Goal: Task Accomplishment & Management: Complete application form

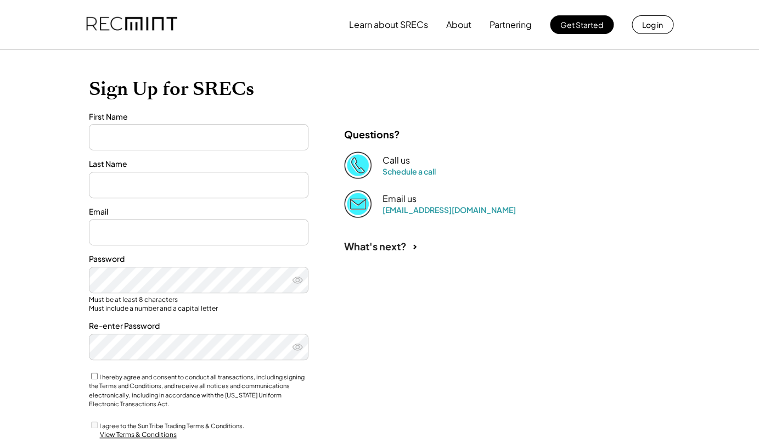
type input "*******"
type input "******"
type input "**********"
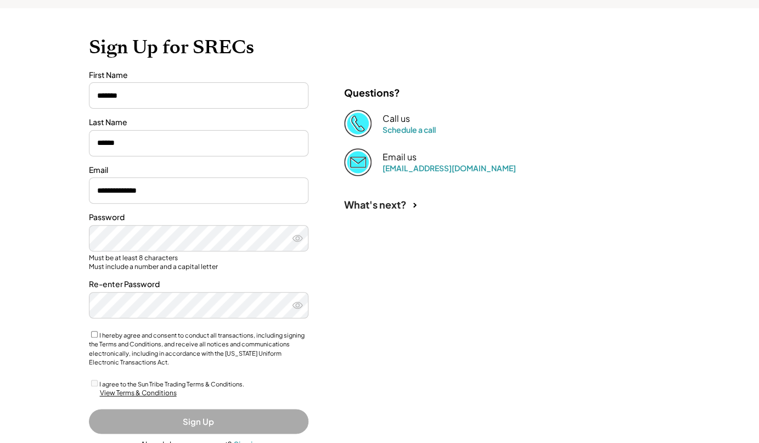
scroll to position [89, 0]
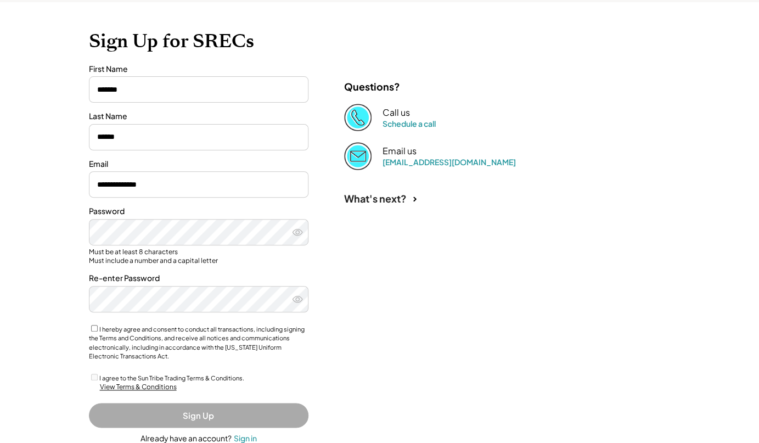
click at [304, 259] on div "Must be at least 8 characters Must include a number and a capital letter" at bounding box center [199, 256] width 220 height 17
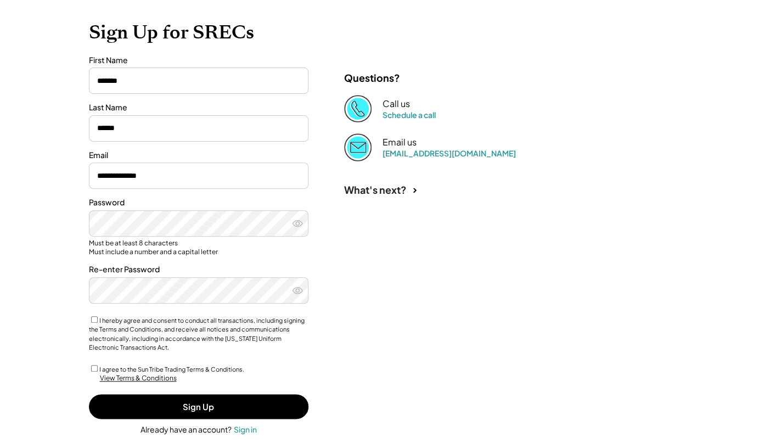
scroll to position [98, 0]
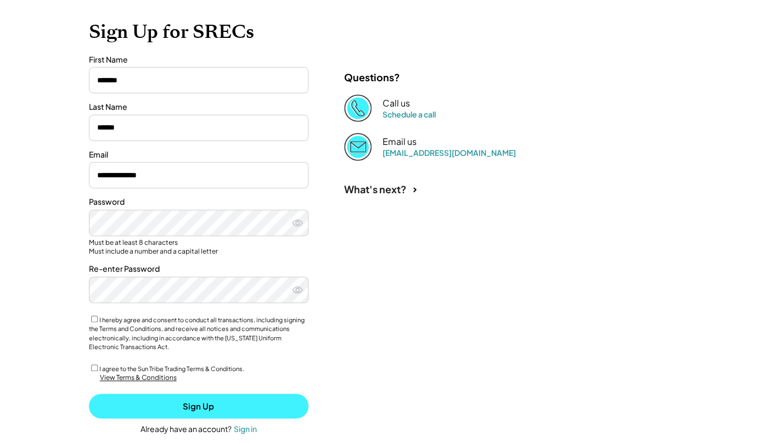
click at [178, 403] on button "Sign Up" at bounding box center [199, 406] width 220 height 25
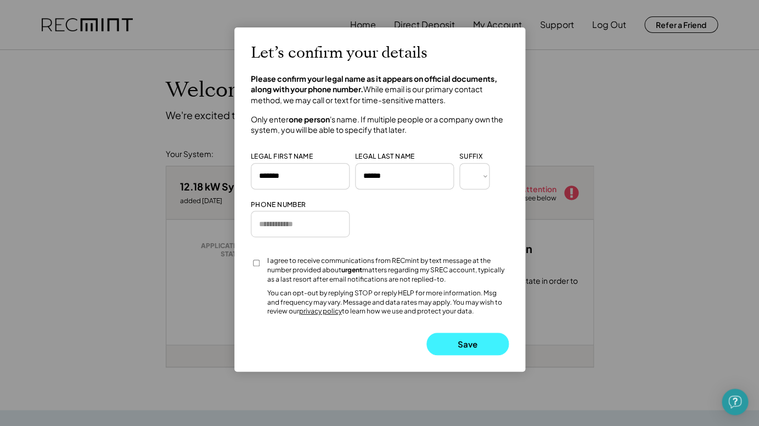
click at [458, 339] on button "Save" at bounding box center [467, 344] width 82 height 23
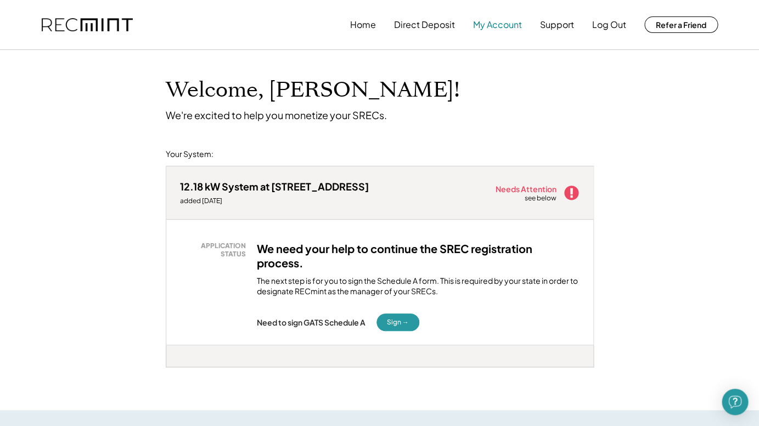
click at [493, 22] on button "My Account" at bounding box center [497, 25] width 49 height 22
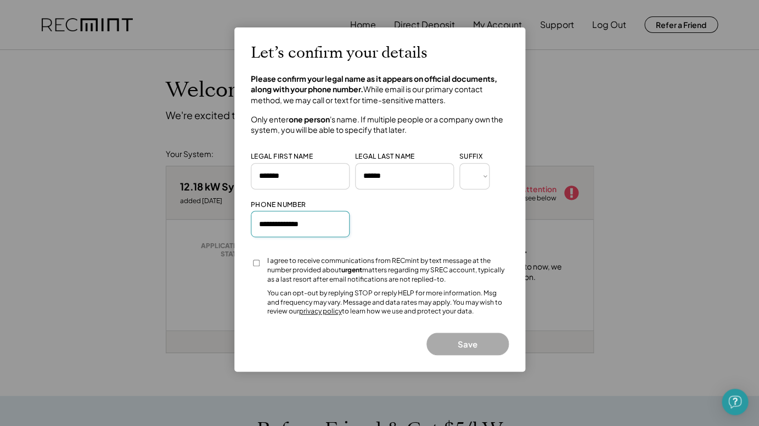
type input "**********"
click at [458, 342] on button "Save" at bounding box center [467, 344] width 82 height 23
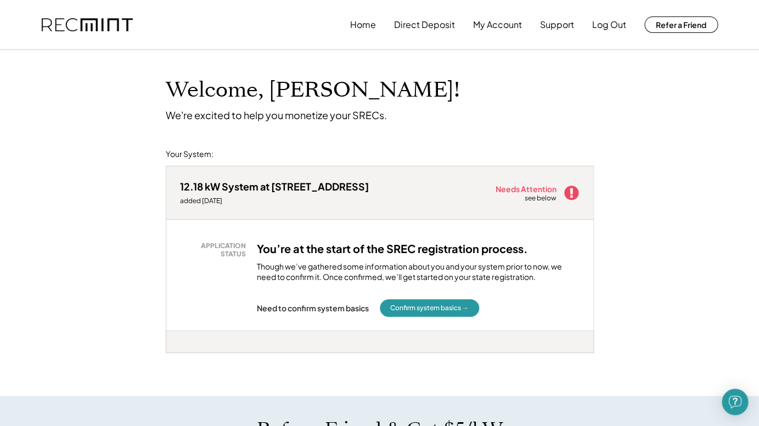
click at [355, 265] on div "Though we’ve gathered some information about you and your system prior to now, …" at bounding box center [418, 271] width 323 height 21
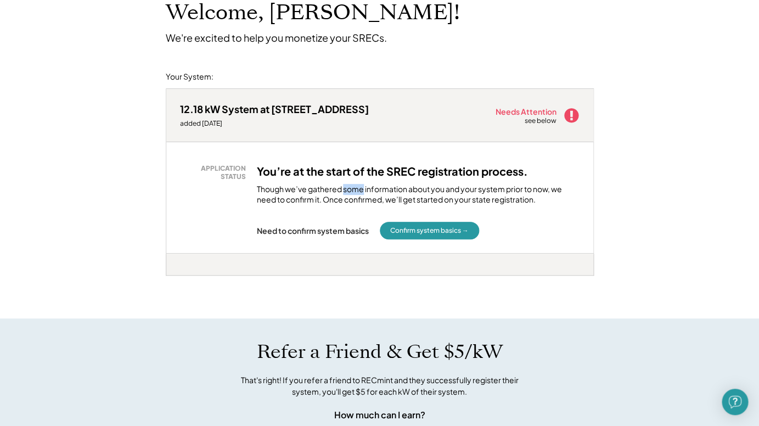
scroll to position [67, 0]
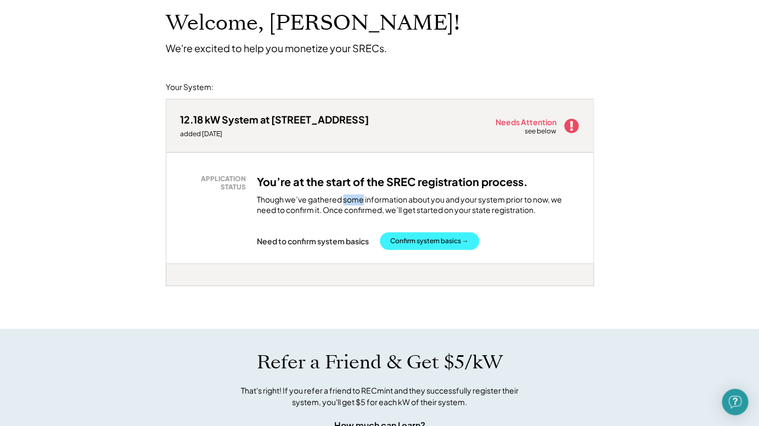
click at [424, 239] on button "Confirm system basics →" at bounding box center [429, 241] width 99 height 18
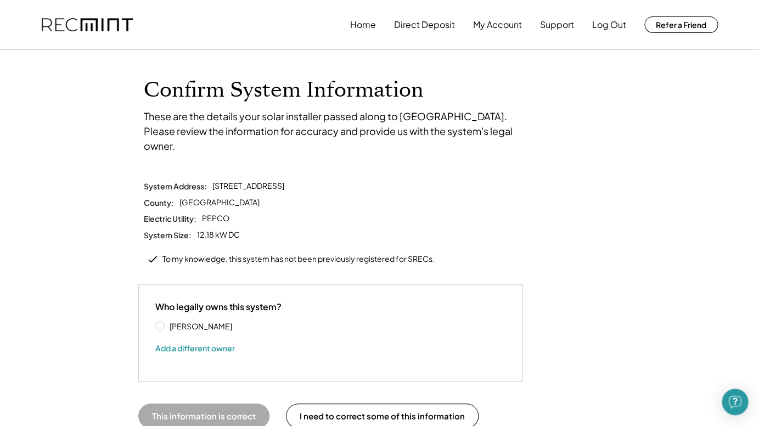
click at [193, 322] on label "Charles Pisula" at bounding box center [215, 326] width 99 height 8
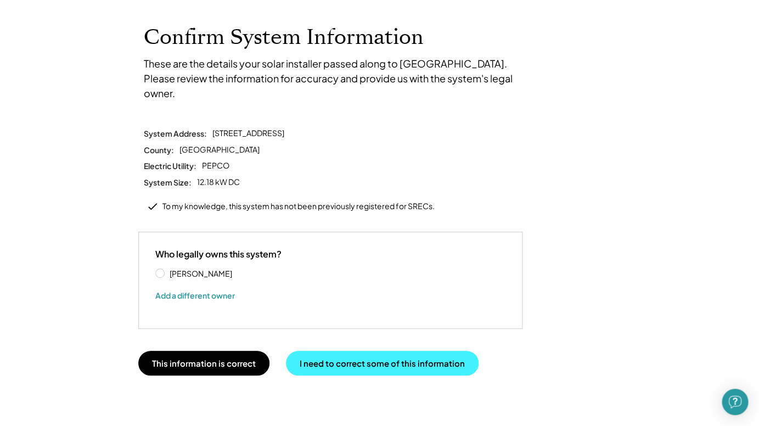
scroll to position [53, 0]
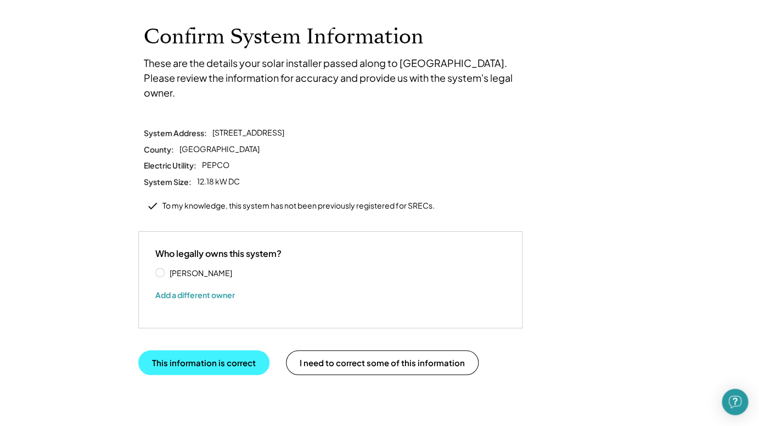
click at [220, 350] on button "This information is correct" at bounding box center [203, 362] width 131 height 25
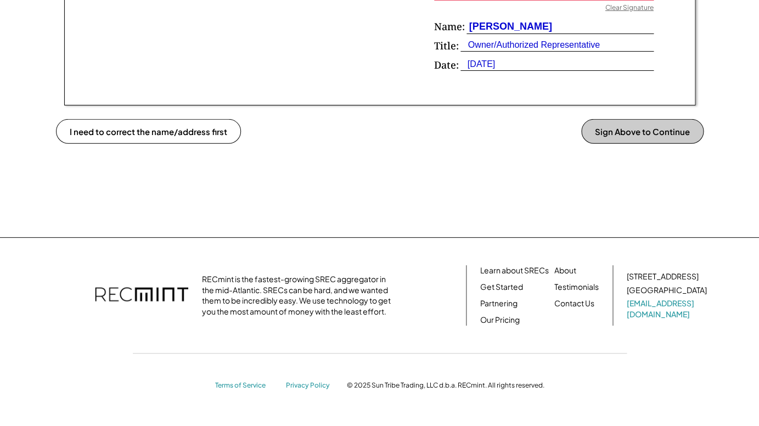
scroll to position [911, 0]
click at [489, 316] on link "Our Pricing" at bounding box center [500, 320] width 40 height 11
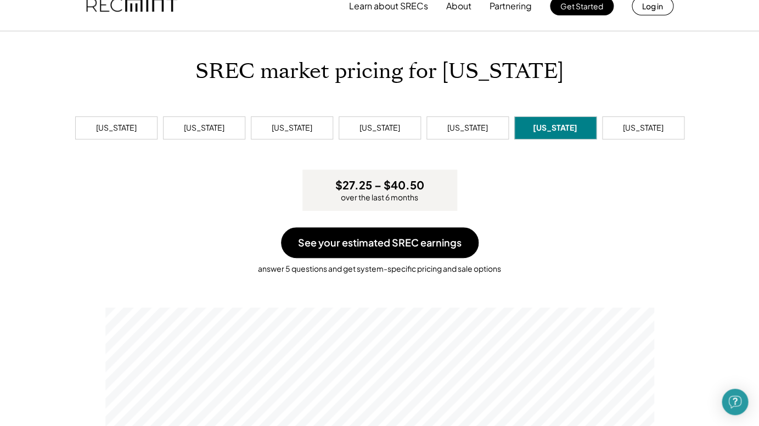
scroll to position [22, 0]
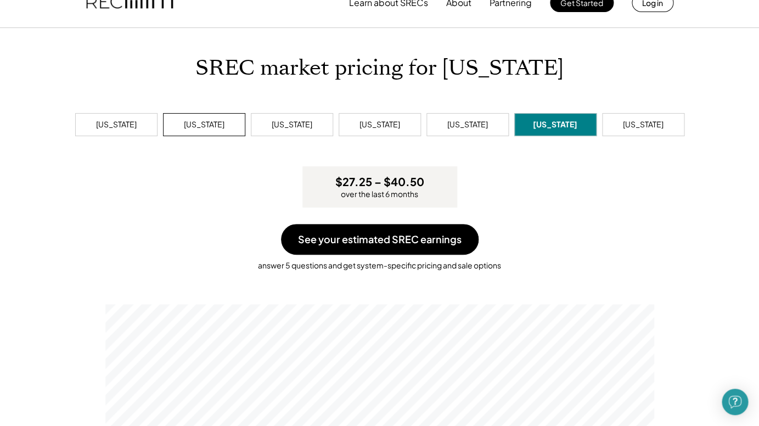
click at [192, 125] on div "[US_STATE]" at bounding box center [204, 124] width 41 height 11
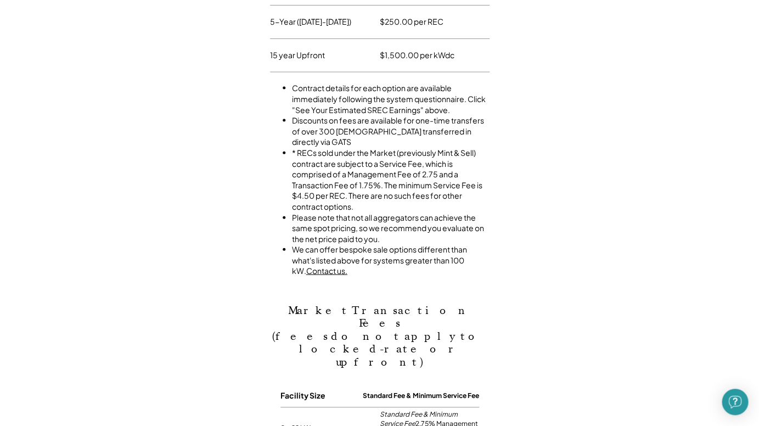
scroll to position [650, 0]
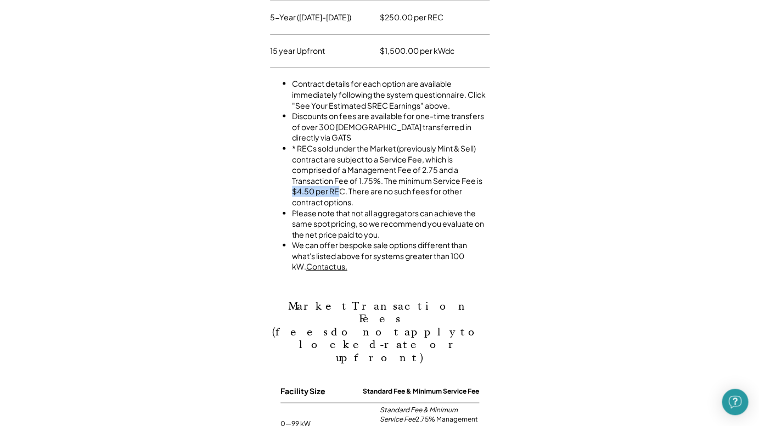
drag, startPoint x: 292, startPoint y: 177, endPoint x: 338, endPoint y: 176, distance: 46.1
click at [338, 176] on li "* RECs sold under the Market (previously Mint & Sell) contract are subject to a…" at bounding box center [391, 175] width 198 height 65
click at [369, 149] on li "* RECs sold under the Market (previously Mint & Sell) contract are subject to a…" at bounding box center [391, 175] width 198 height 65
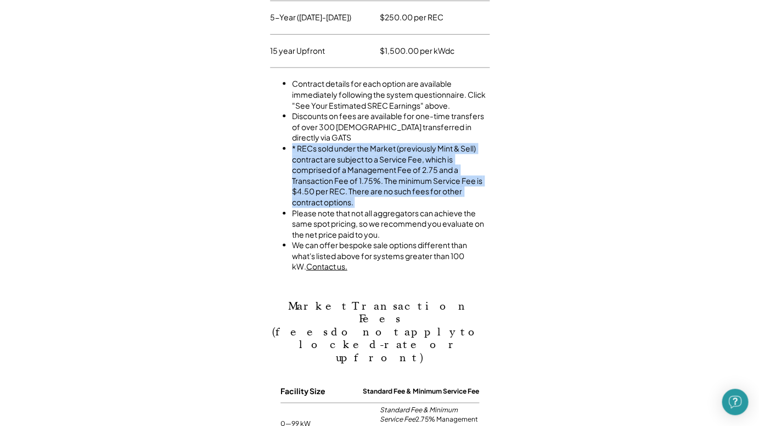
click at [369, 149] on li "* RECs sold under the Market (previously Mint & Sell) contract are subject to a…" at bounding box center [391, 175] width 198 height 65
copy li "* RECs sold under the Market (previously Mint & Sell) contract are subject to a…"
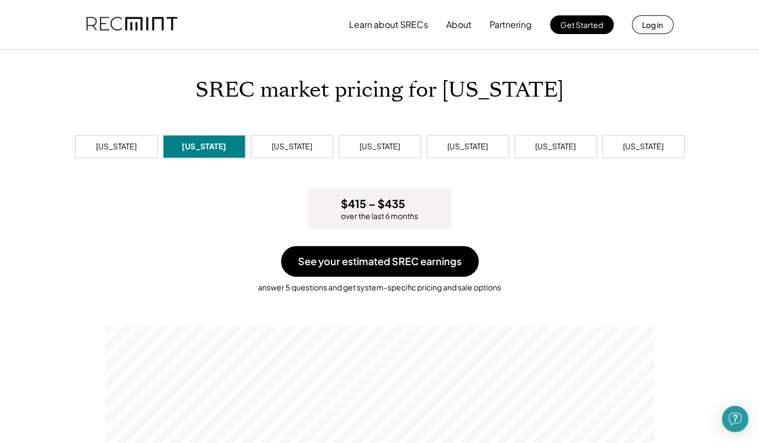
scroll to position [0, 0]
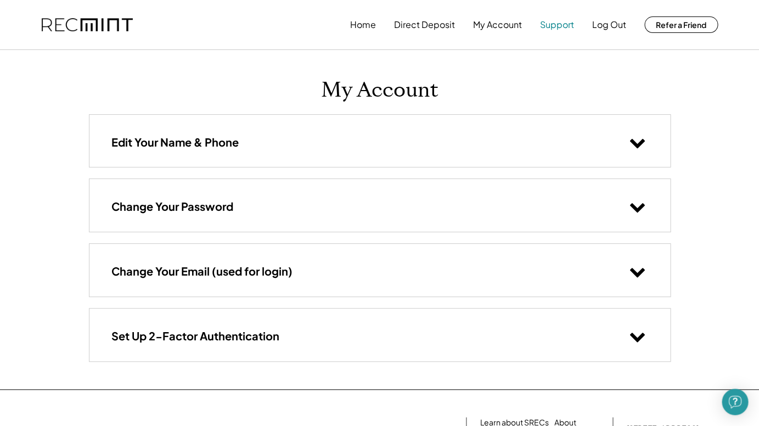
click at [551, 24] on button "Support" at bounding box center [557, 25] width 34 height 22
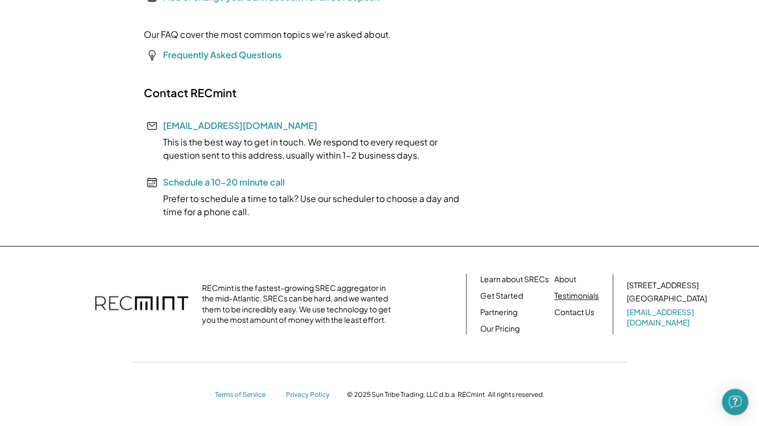
scroll to position [242, 0]
click at [507, 294] on link "Get Started" at bounding box center [501, 296] width 43 height 11
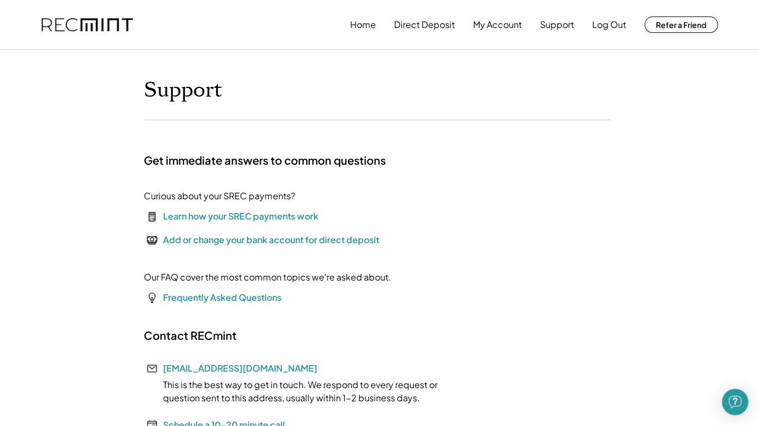
scroll to position [0, 0]
click at [361, 21] on button "Home" at bounding box center [363, 25] width 26 height 22
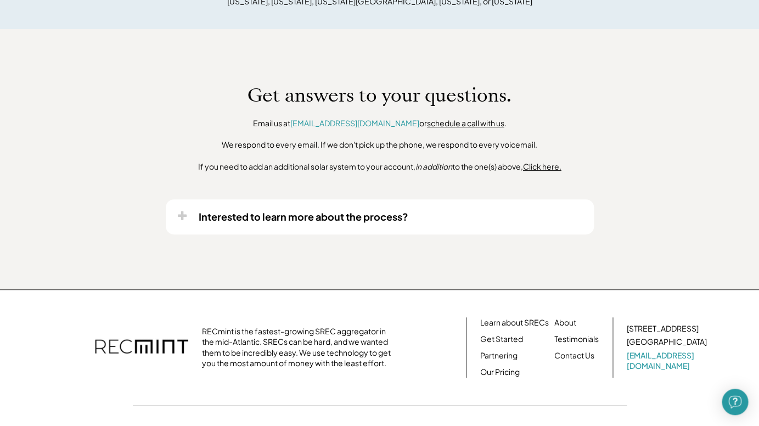
scroll to position [647, 0]
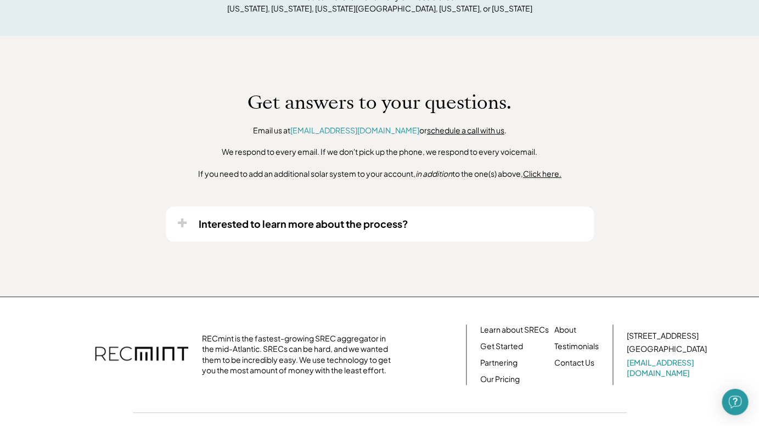
click at [563, 113] on div "Get answers to your questions. Email us at [EMAIL_ADDRESS][DOMAIN_NAME] or sche…" at bounding box center [380, 135] width 450 height 88
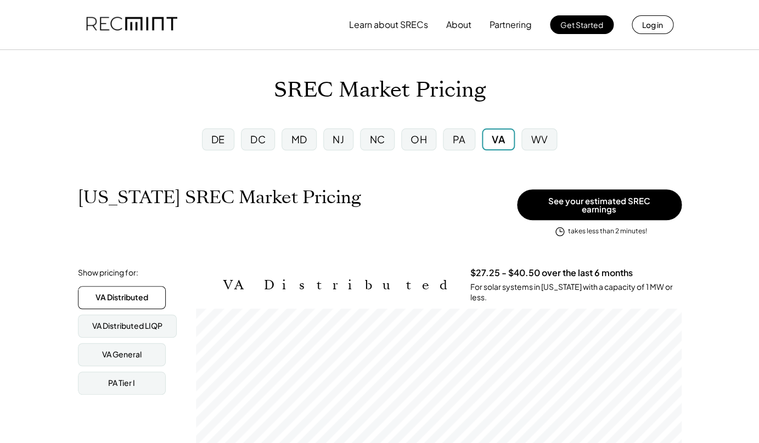
scroll to position [181, 486]
click at [301, 137] on div "MD" at bounding box center [299, 139] width 16 height 14
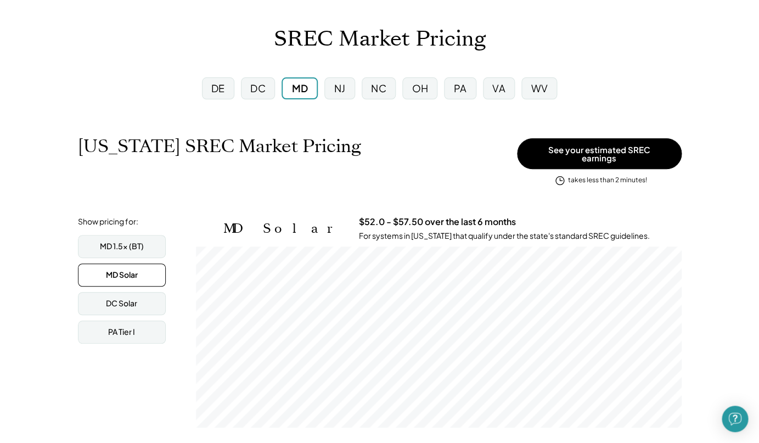
scroll to position [181, 486]
click at [259, 87] on div "DC" at bounding box center [257, 88] width 15 height 14
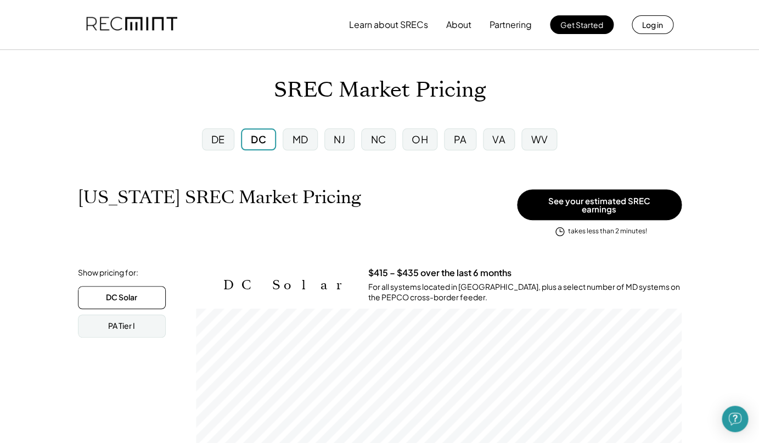
scroll to position [0, 0]
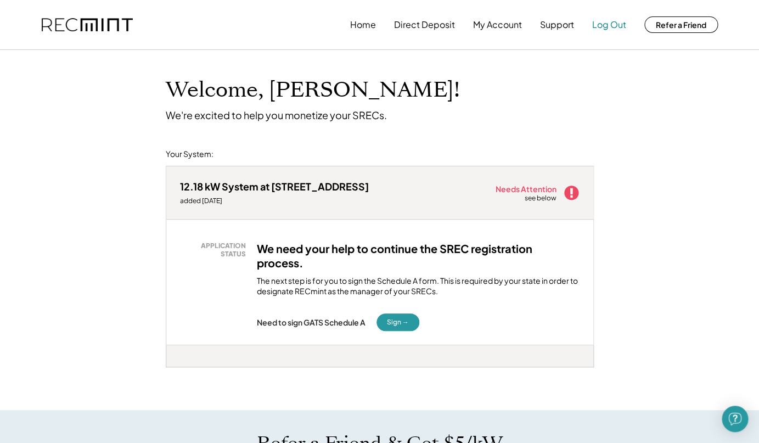
click at [606, 20] on button "Log Out" at bounding box center [609, 25] width 34 height 22
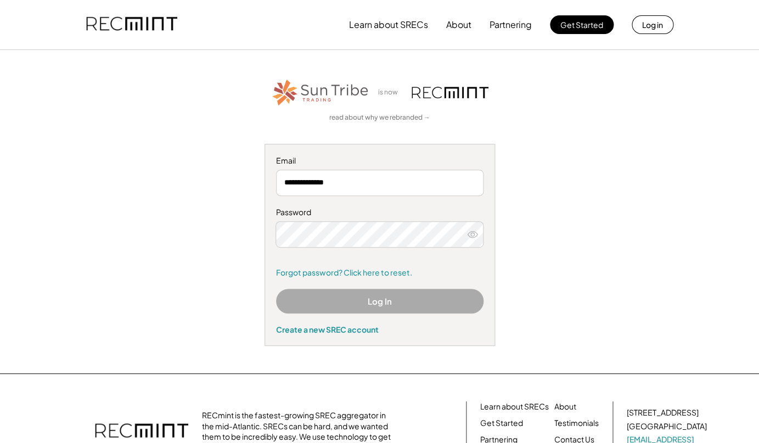
click at [211, 178] on div "**********" at bounding box center [380, 211] width 676 height 268
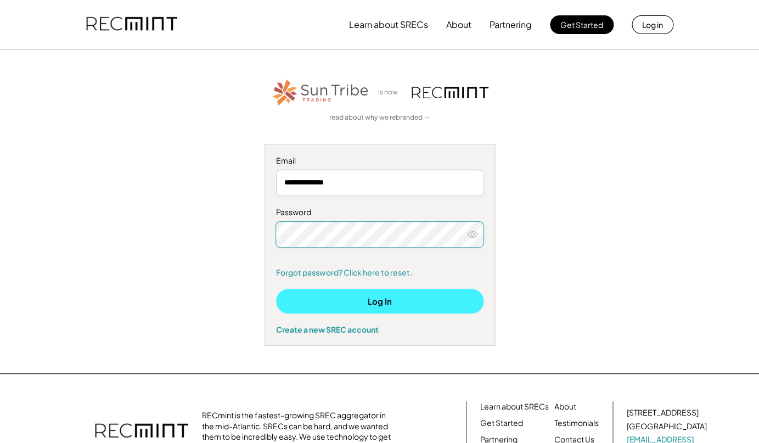
click at [390, 300] on button "Log In" at bounding box center [379, 301] width 207 height 25
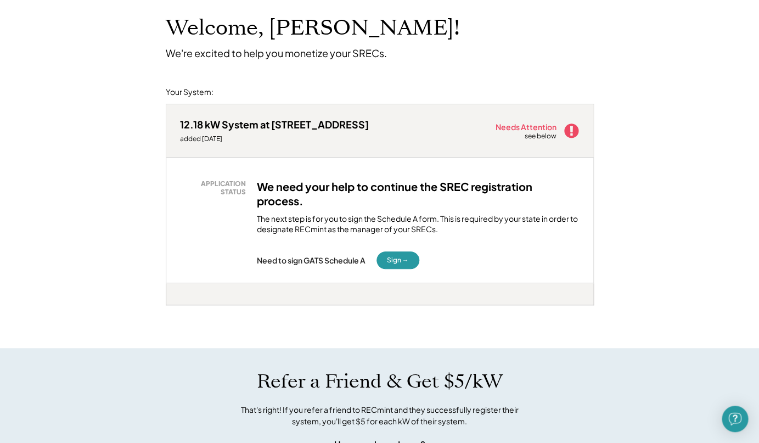
scroll to position [46, 0]
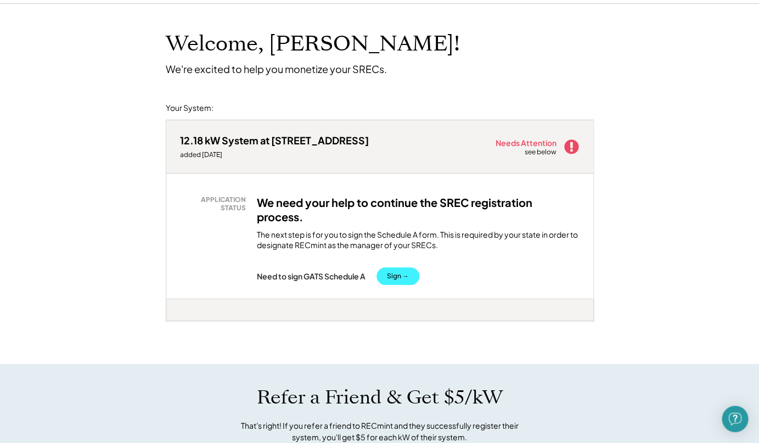
click at [400, 272] on button "Sign →" at bounding box center [398, 276] width 43 height 18
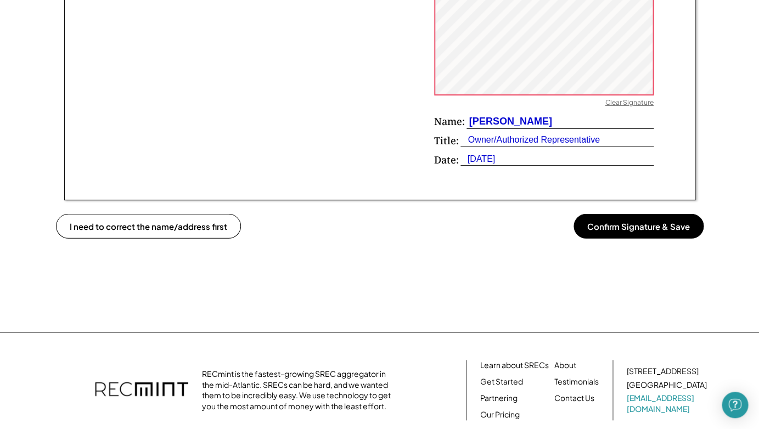
scroll to position [820, 0]
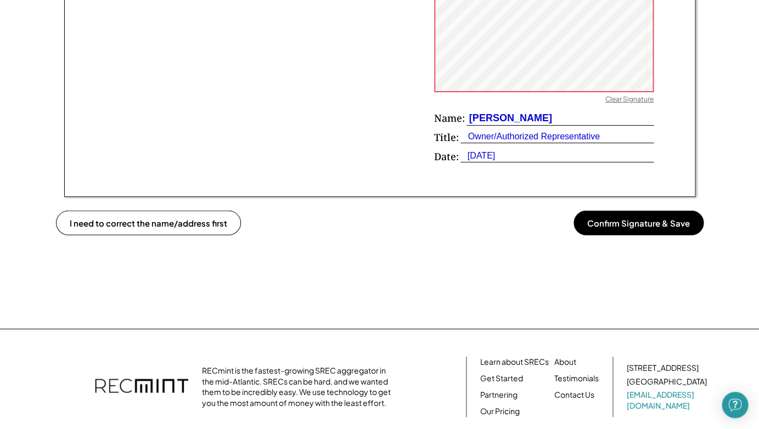
click at [636, 214] on button "Confirm Signature & Save" at bounding box center [639, 223] width 130 height 25
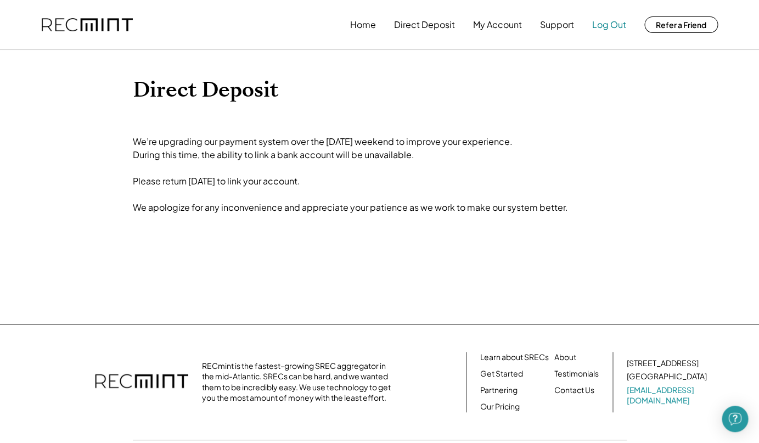
click at [606, 29] on button "Log Out" at bounding box center [609, 25] width 34 height 22
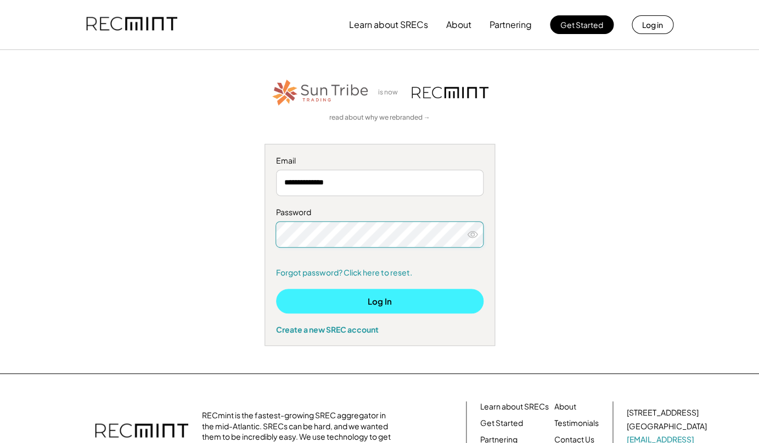
click at [374, 300] on button "Log In" at bounding box center [379, 301] width 207 height 25
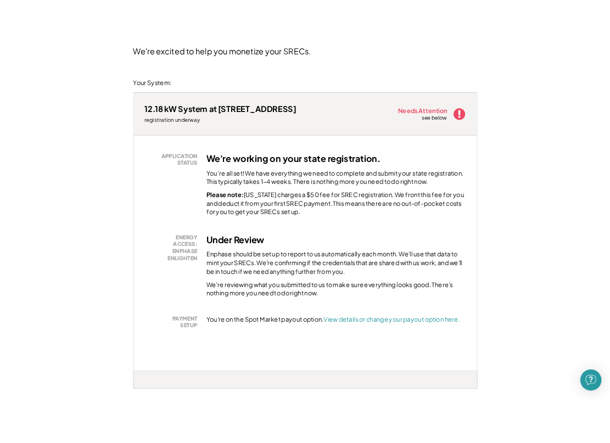
scroll to position [105, 0]
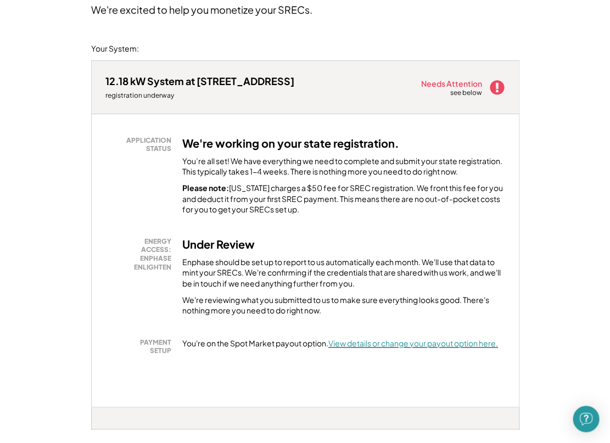
click at [435, 339] on font "View details or change your payout option here." at bounding box center [413, 343] width 170 height 10
click at [366, 338] on font "View details or change your payout option here." at bounding box center [413, 343] width 170 height 10
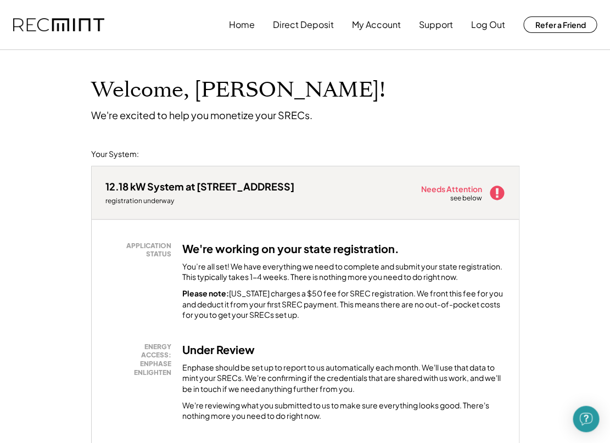
scroll to position [0, 0]
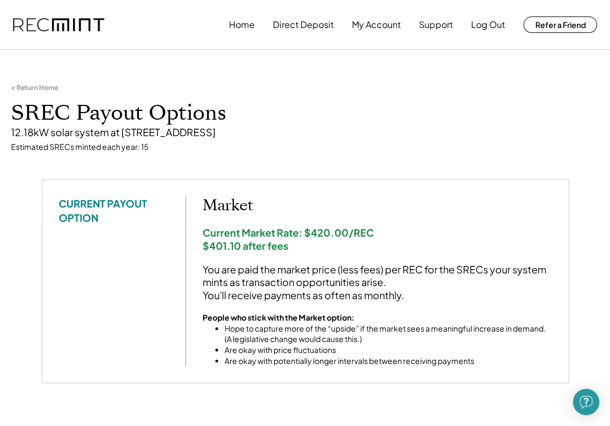
click at [300, 160] on div "< Return Home SREC Payout Options 12.18kW solar system at [STREET_ADDRESS] Esti…" at bounding box center [305, 117] width 610 height 123
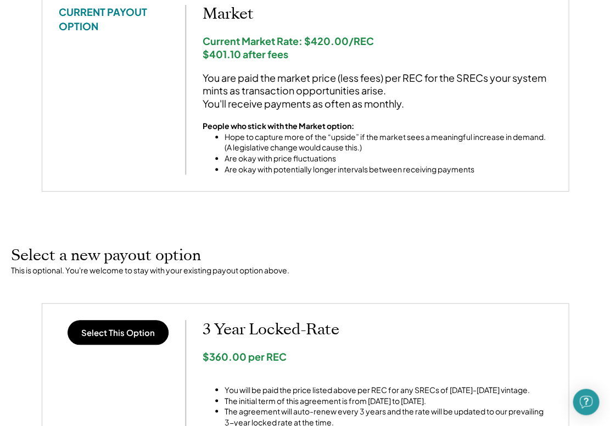
scroll to position [171, 0]
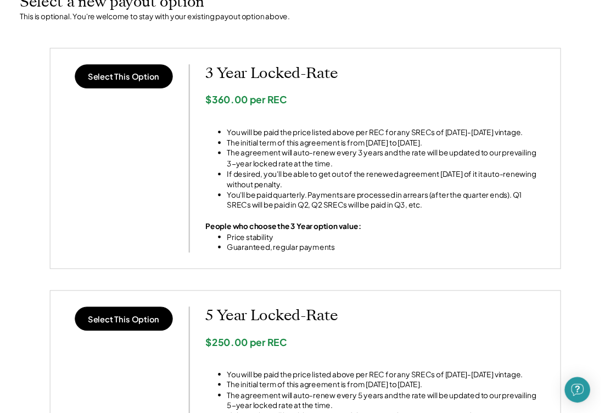
scroll to position [437, 0]
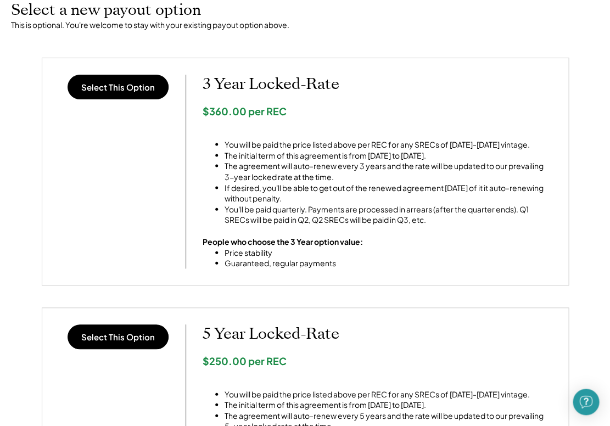
click at [378, 150] on li "The initial term of this agreement is from 1/1/2025 to 12/31/2027." at bounding box center [387, 155] width 327 height 11
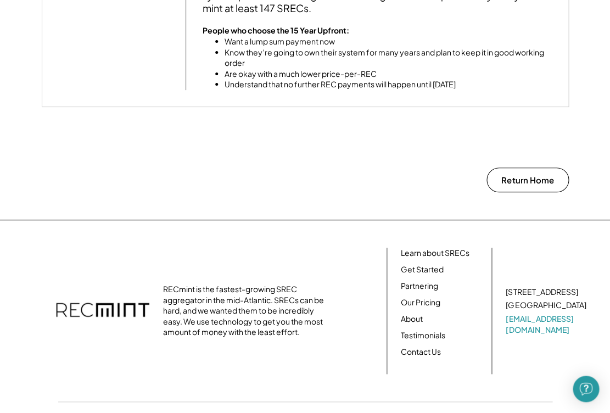
scroll to position [1093, 0]
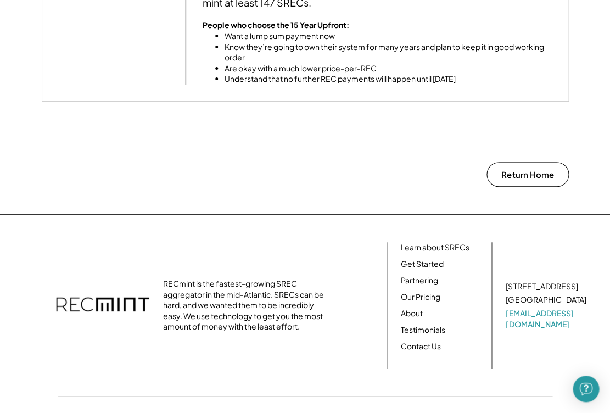
click at [274, 242] on div "RECmint is the fastest-growing SREC aggregator in the mid-Atlantic. SRECs can b…" at bounding box center [305, 305] width 588 height 126
click at [413, 341] on link "Contact Us" at bounding box center [421, 346] width 40 height 11
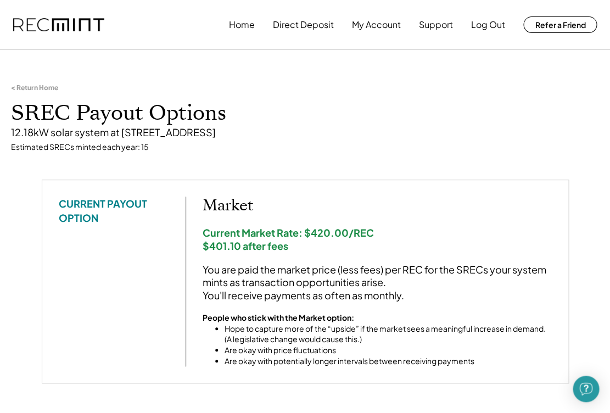
scroll to position [0, 0]
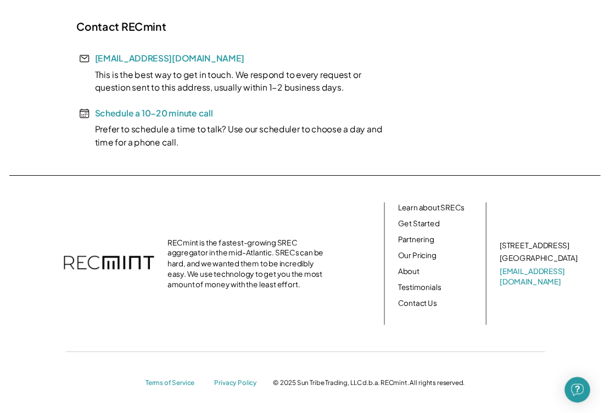
scroll to position [294, 0]
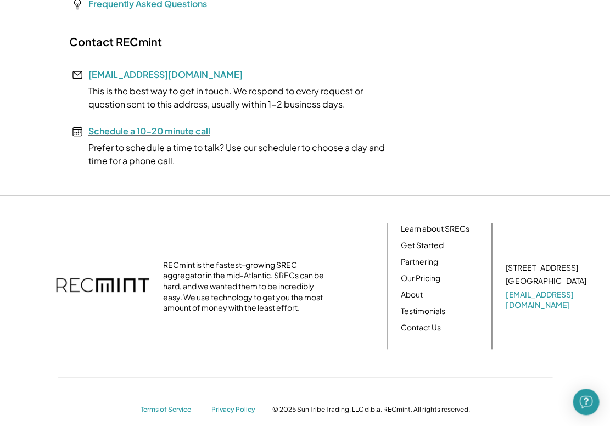
click at [115, 131] on font "Schedule a 10-20 minute call" at bounding box center [149, 131] width 122 height 12
click at [419, 324] on link "Contact Us" at bounding box center [421, 327] width 40 height 11
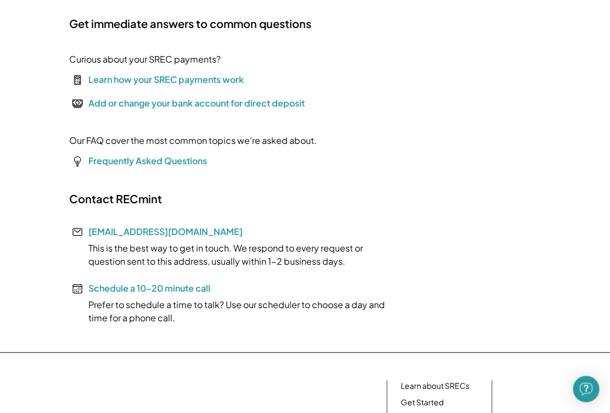
scroll to position [125, 0]
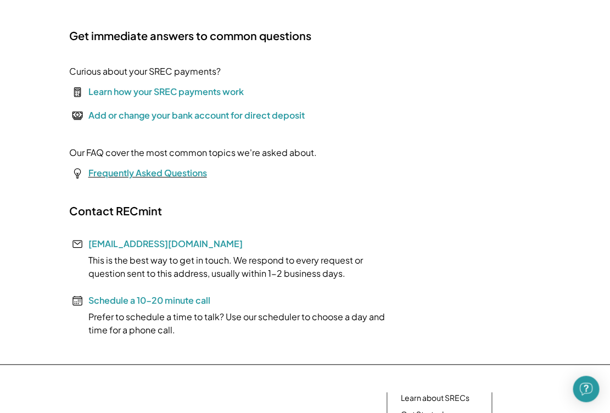
click at [167, 173] on font "Frequently Asked Questions" at bounding box center [147, 173] width 119 height 12
click at [354, 166] on div "Support Get immediate answers to common questions Curious about your SREC payme…" at bounding box center [305, 145] width 494 height 384
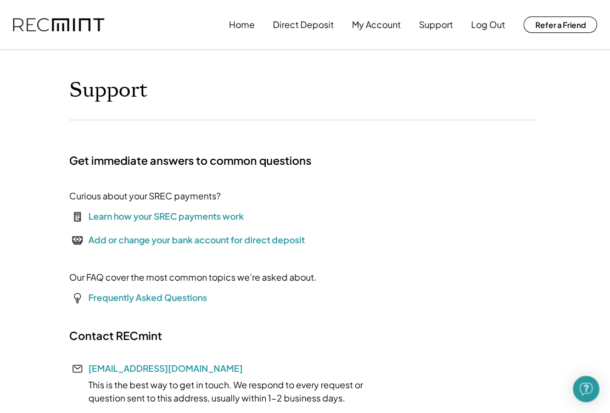
scroll to position [0, 0]
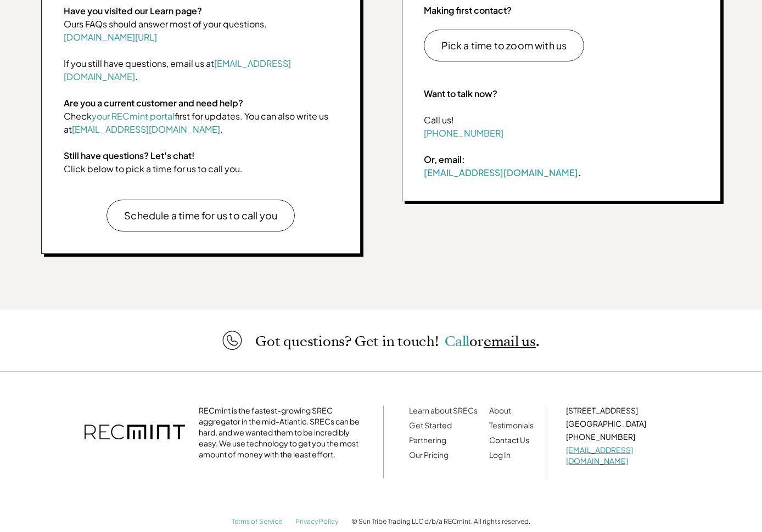
scroll to position [510, 0]
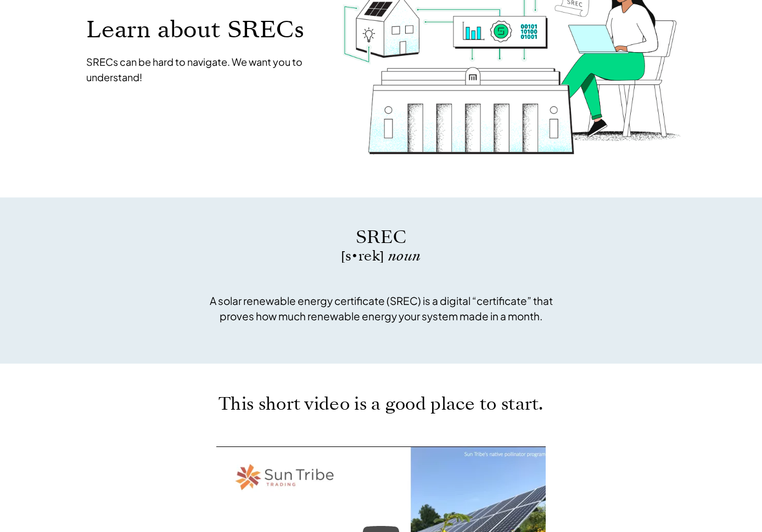
scroll to position [1554, 0]
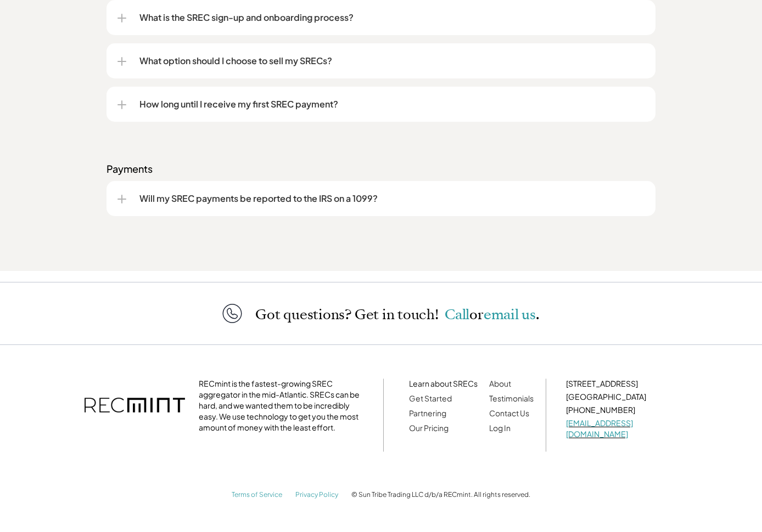
click at [614, 414] on p "[PHONE_NUMBER]" at bounding box center [621, 410] width 111 height 11
drag, startPoint x: 614, startPoint y: 414, endPoint x: 571, endPoint y: 413, distance: 42.8
click at [571, 413] on p "434-216-2090" at bounding box center [621, 410] width 111 height 11
copy p "434-216-2090"
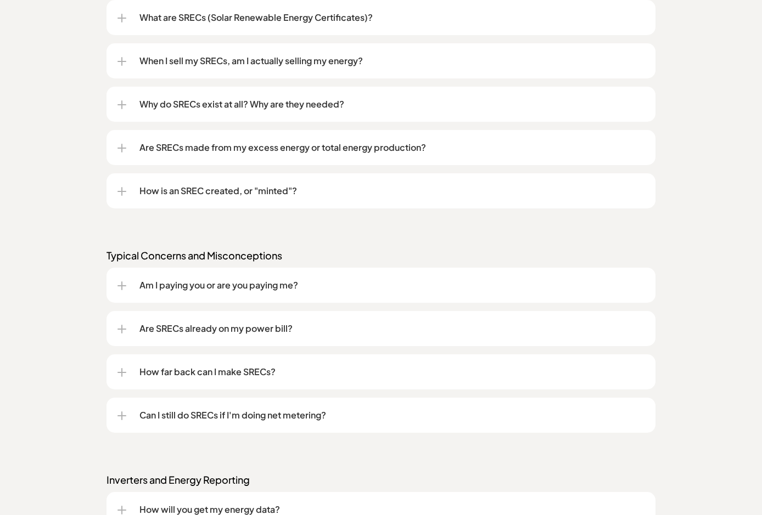
scroll to position [630, 0]
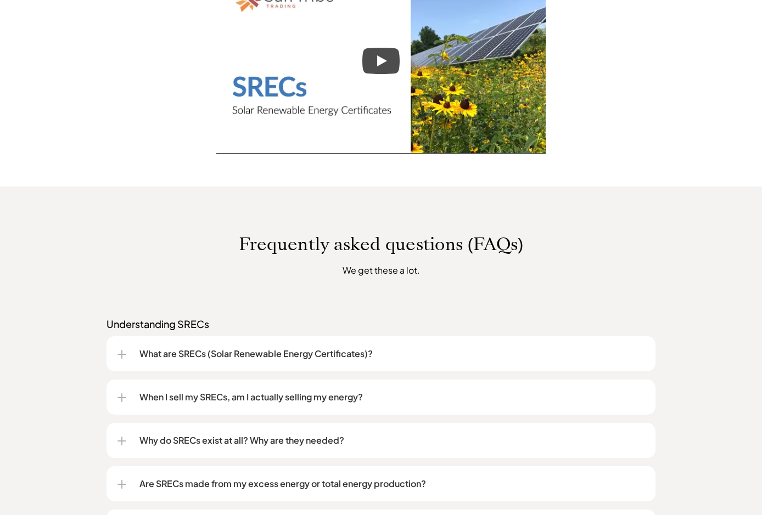
click at [71, 245] on p "Frequently asked questions (FAQs)" at bounding box center [381, 244] width 626 height 21
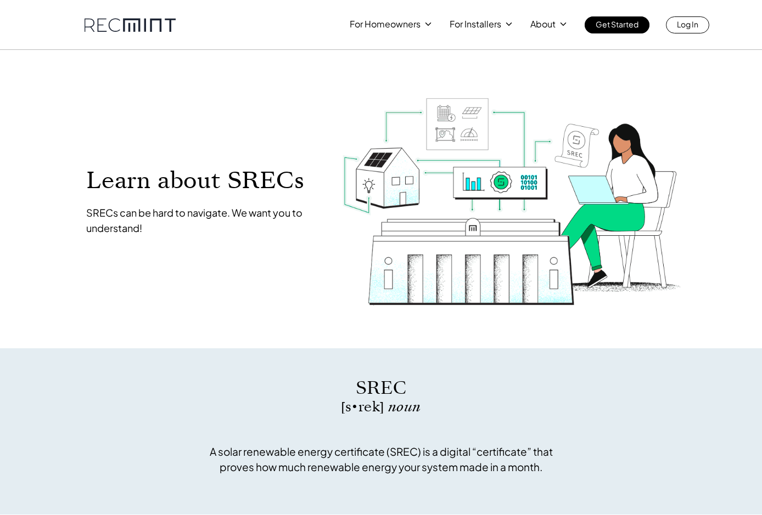
scroll to position [-6, 0]
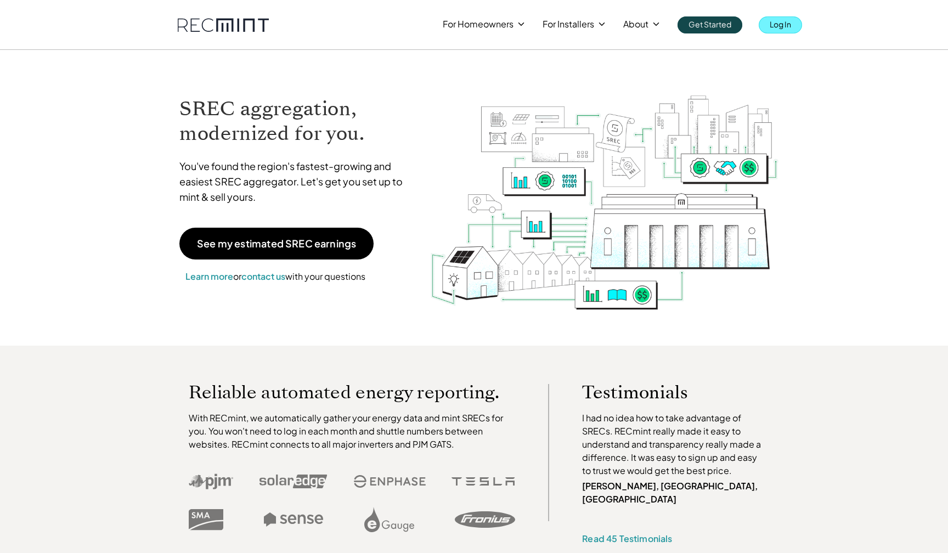
click at [790, 20] on p "Log In" at bounding box center [780, 23] width 21 height 15
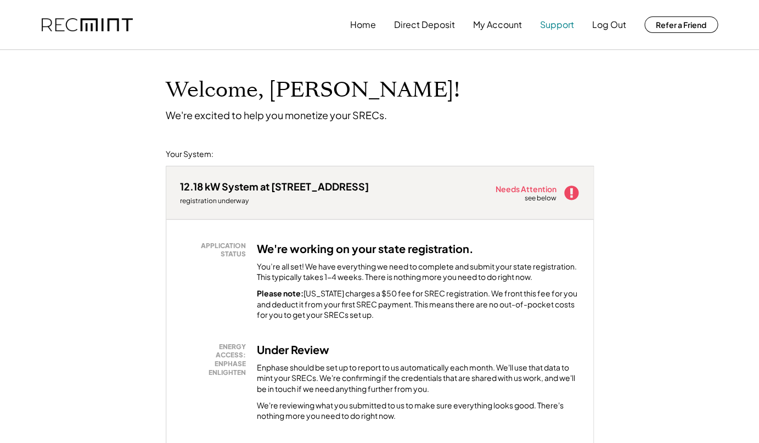
click at [548, 25] on button "Support" at bounding box center [557, 25] width 34 height 22
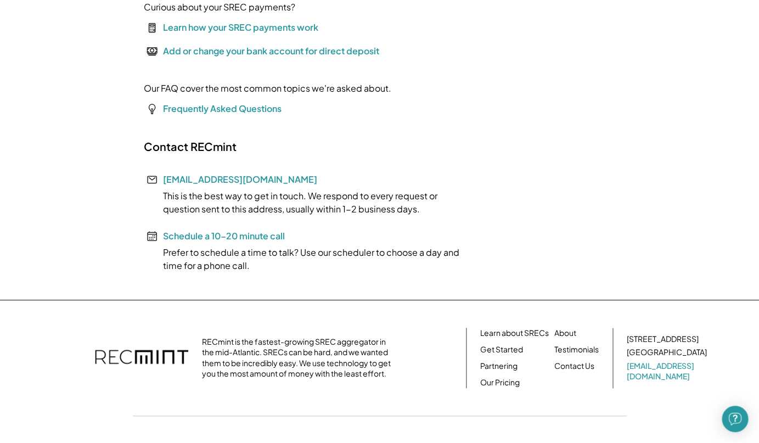
scroll to position [162, 0]
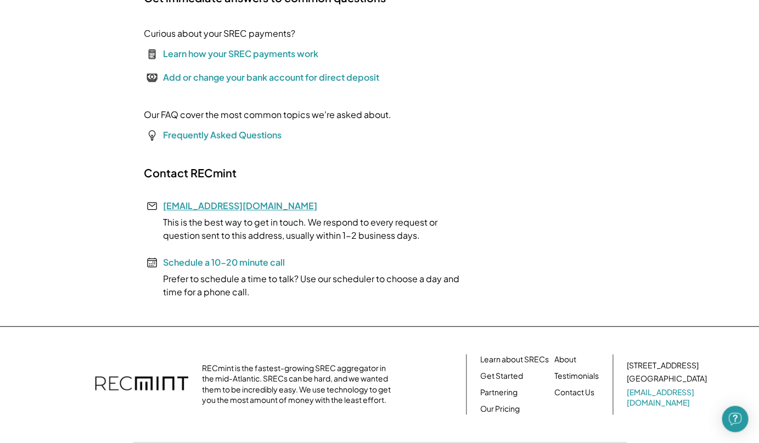
click at [200, 204] on link "[EMAIL_ADDRESS][DOMAIN_NAME]" at bounding box center [240, 206] width 154 height 12
